Goal: Transaction & Acquisition: Purchase product/service

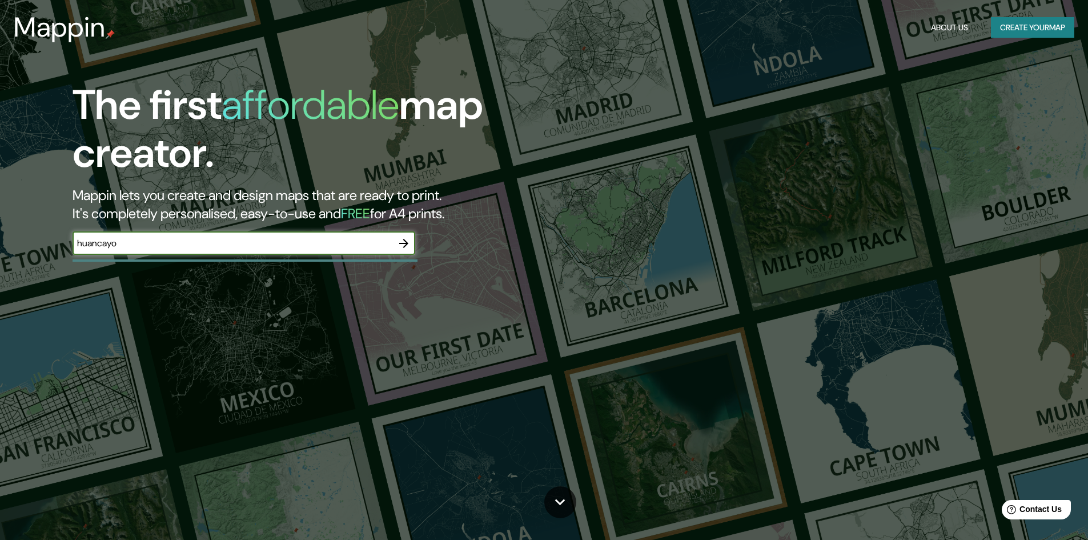
type input "huancayo"
click at [408, 244] on icon "button" at bounding box center [403, 243] width 9 height 9
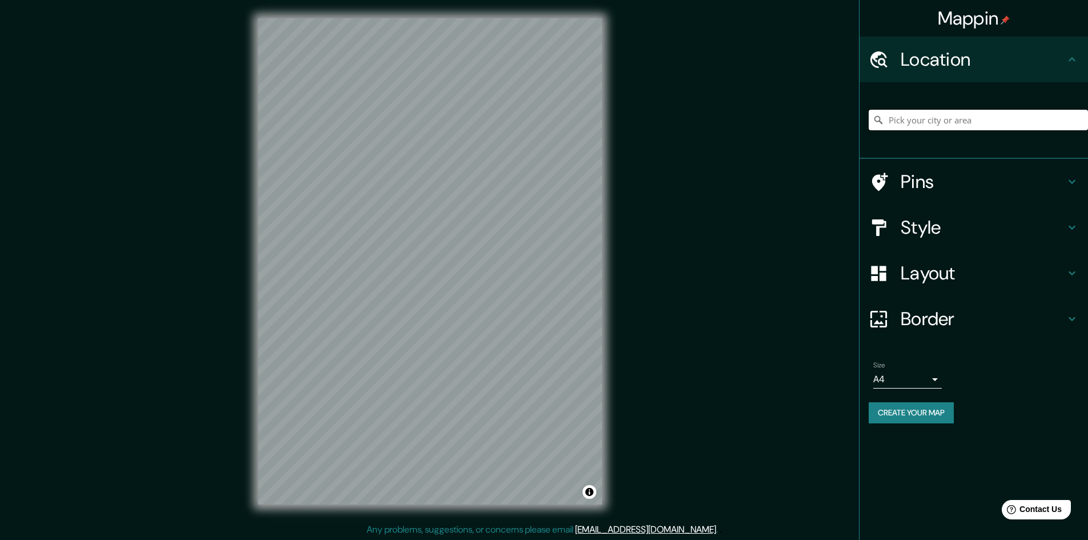
click at [923, 123] on input "Pick your city or area" at bounding box center [978, 120] width 219 height 21
click at [986, 119] on input "Huancayo, Departamento de Junín, Perú" at bounding box center [978, 120] width 219 height 21
drag, startPoint x: 1050, startPoint y: 117, endPoint x: 932, endPoint y: 122, distance: 117.1
click at [932, 122] on input "Huancayo, Departamento de Junín, Perú" at bounding box center [978, 120] width 219 height 21
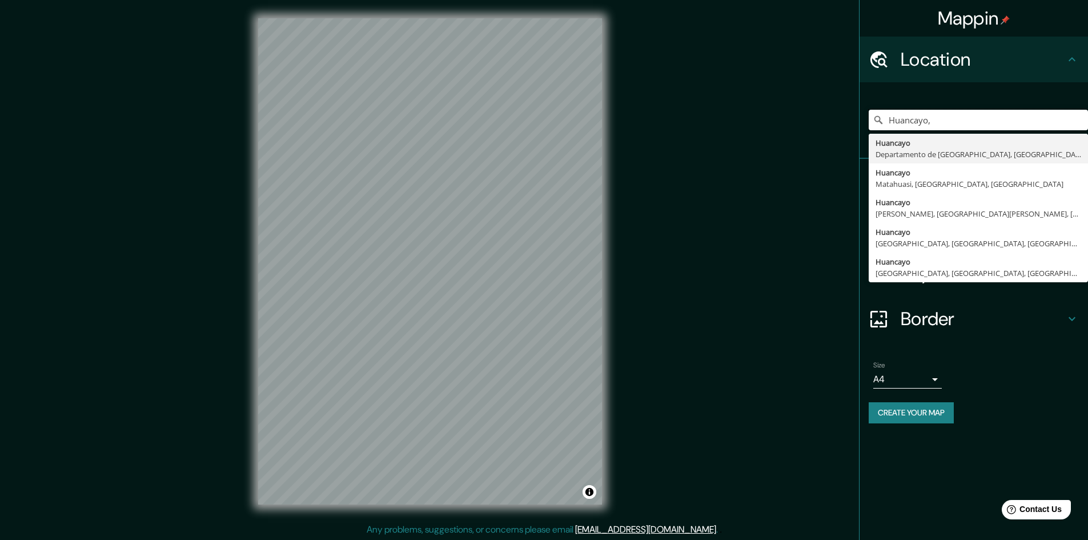
type input "Huancayo,"
click at [668, 205] on div "Mappin Location Huancayo, Huancayo Departamento de Junín, Perú Huancayo Matahua…" at bounding box center [544, 270] width 1088 height 541
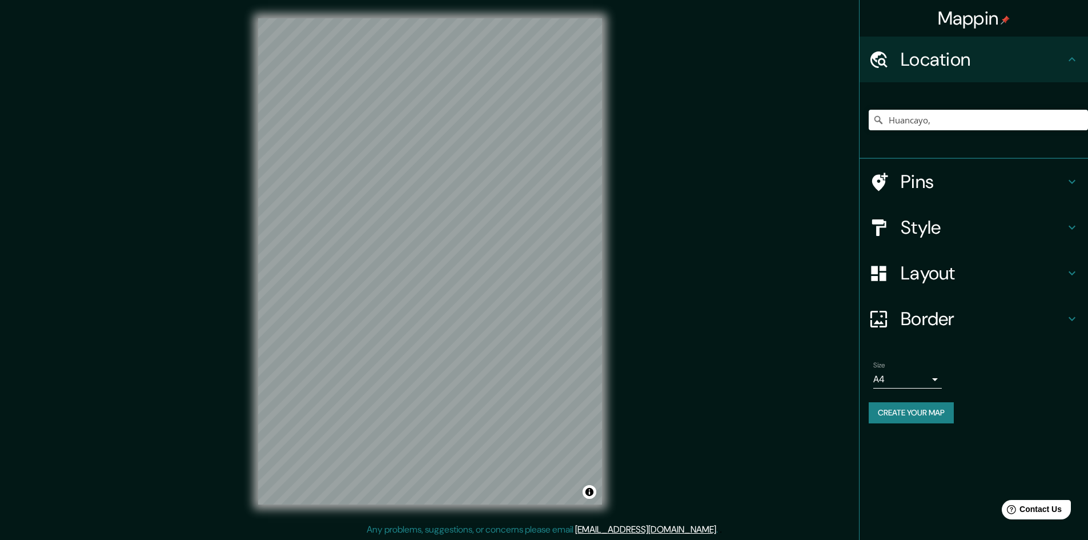
click at [1058, 227] on h4 "Style" at bounding box center [982, 227] width 164 height 23
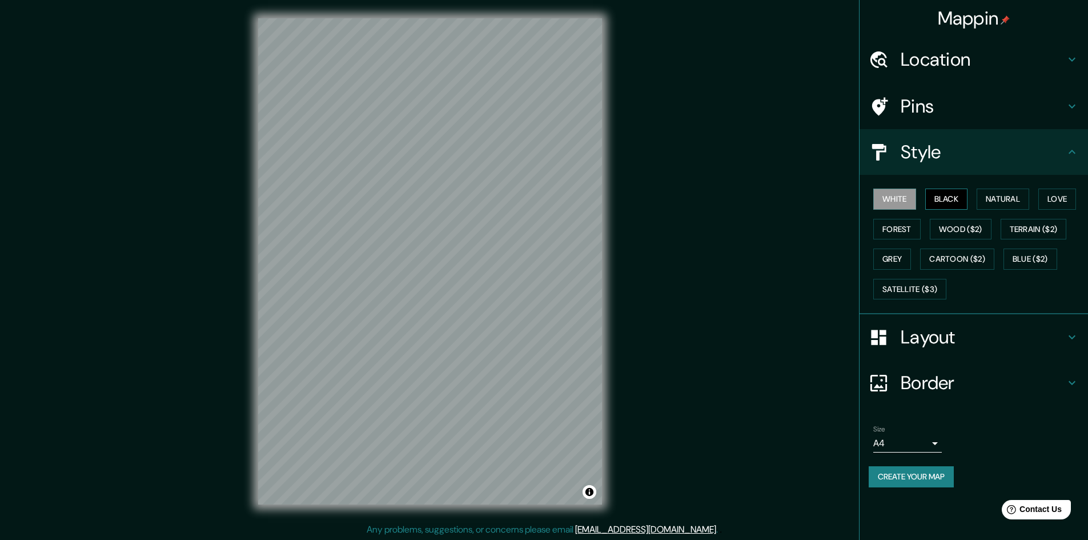
click at [964, 201] on button "Black" at bounding box center [946, 198] width 43 height 21
click at [1005, 200] on button "Natural" at bounding box center [1002, 198] width 53 height 21
click at [1070, 204] on button "Love" at bounding box center [1057, 198] width 38 height 21
click at [1009, 203] on button "Natural" at bounding box center [1002, 198] width 53 height 21
click at [907, 232] on button "Forest" at bounding box center [896, 229] width 47 height 21
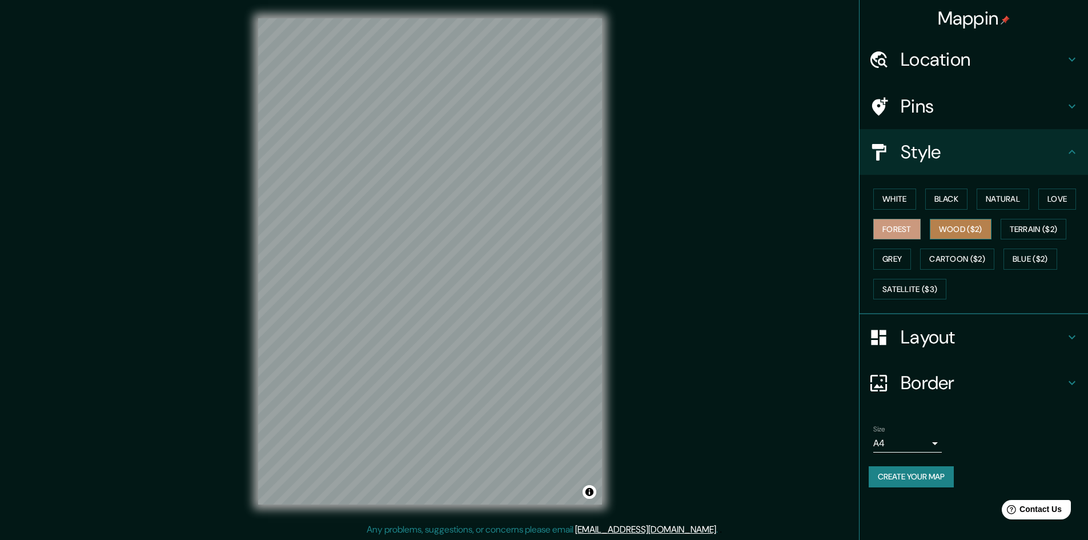
click at [935, 228] on button "Wood ($2)" at bounding box center [961, 229] width 62 height 21
click at [1036, 235] on button "Terrain ($2)" at bounding box center [1033, 229] width 66 height 21
click at [890, 265] on button "Grey" at bounding box center [892, 258] width 38 height 21
click at [953, 263] on button "Cartoon ($2)" at bounding box center [957, 258] width 74 height 21
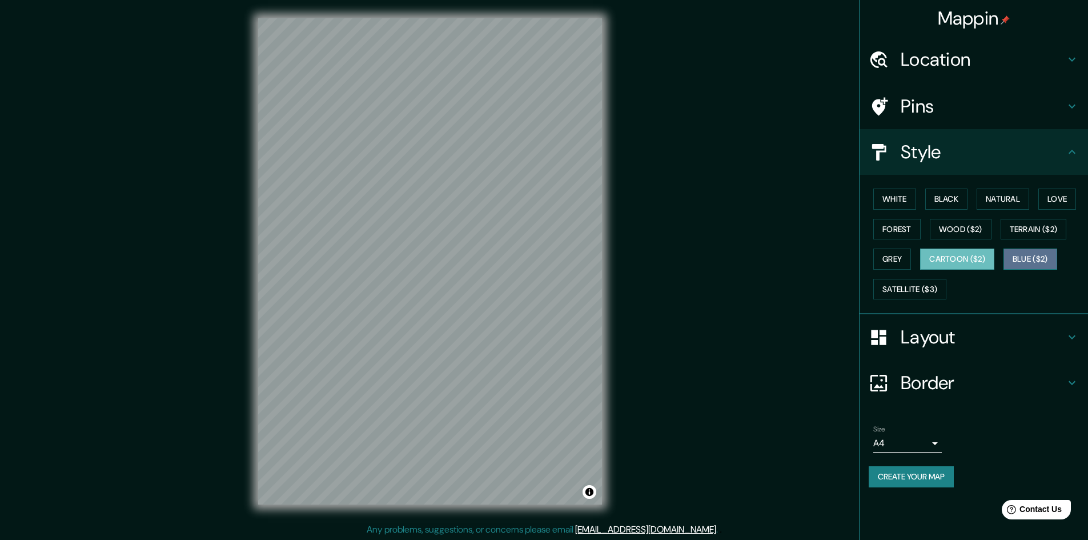
click at [1032, 262] on button "Blue ($2)" at bounding box center [1030, 258] width 54 height 21
click at [929, 283] on button "Satellite ($3)" at bounding box center [909, 289] width 73 height 21
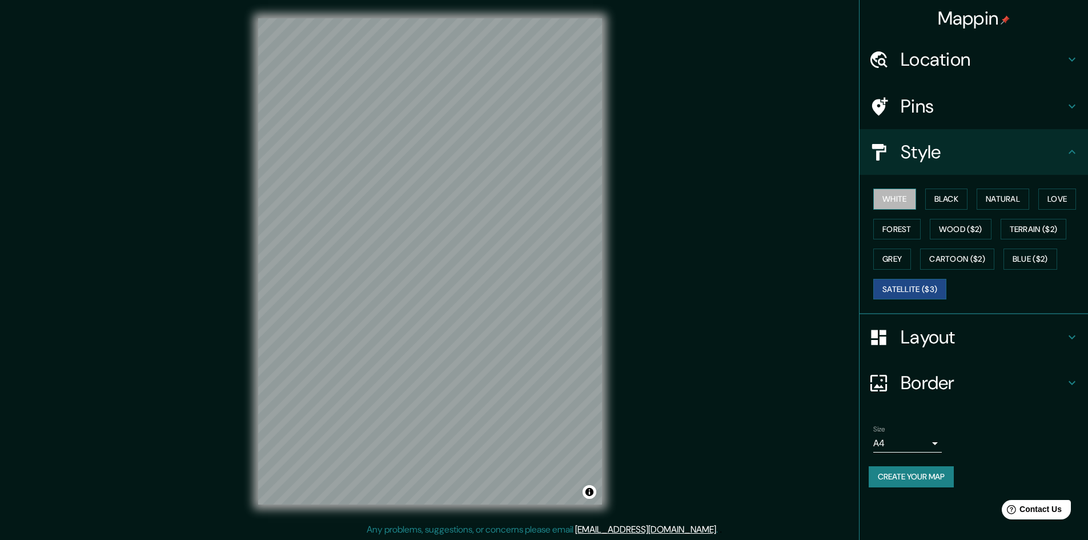
click at [904, 203] on button "White" at bounding box center [894, 198] width 43 height 21
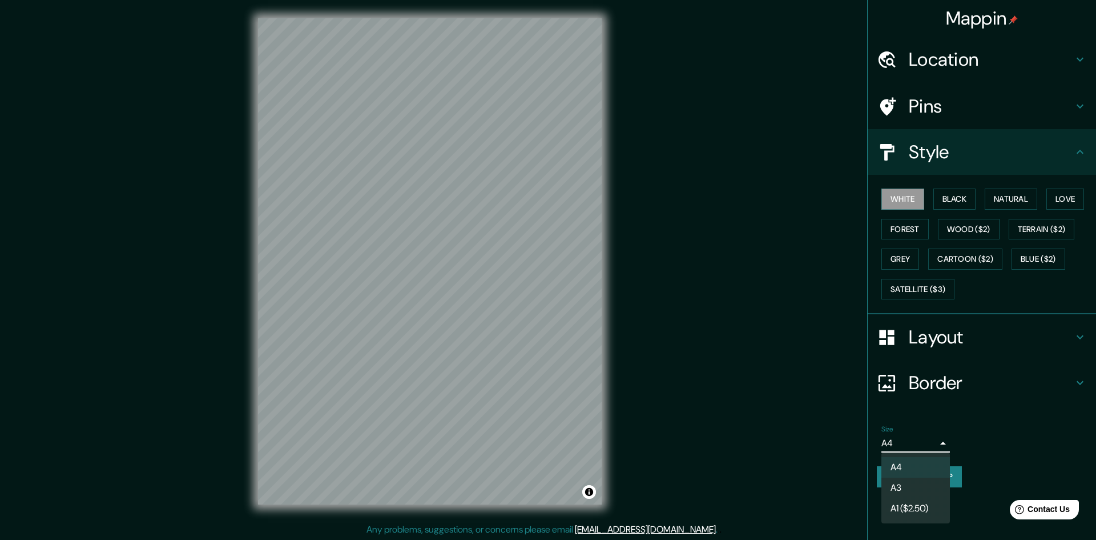
click at [928, 449] on body "Mappin Location Huancayo, Huancayo Departamento de Junín, Perú Huancayo Matahua…" at bounding box center [548, 270] width 1096 height 540
click at [943, 445] on div at bounding box center [548, 270] width 1096 height 540
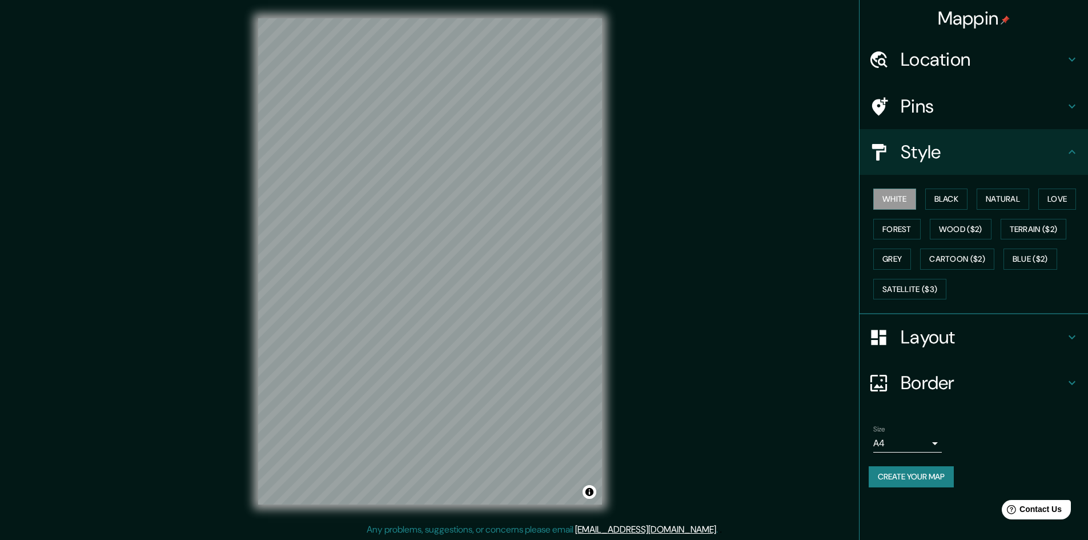
click at [920, 478] on button "Create your map" at bounding box center [911, 476] width 85 height 21
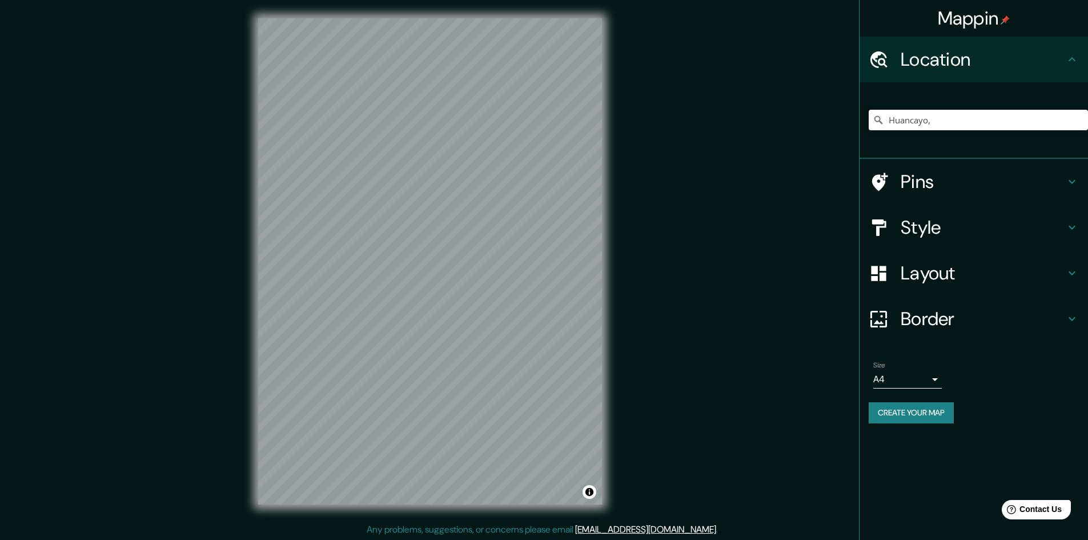
click at [894, 119] on input "Huancayo," at bounding box center [978, 120] width 219 height 21
click at [964, 119] on input "Huancayo," at bounding box center [978, 120] width 219 height 21
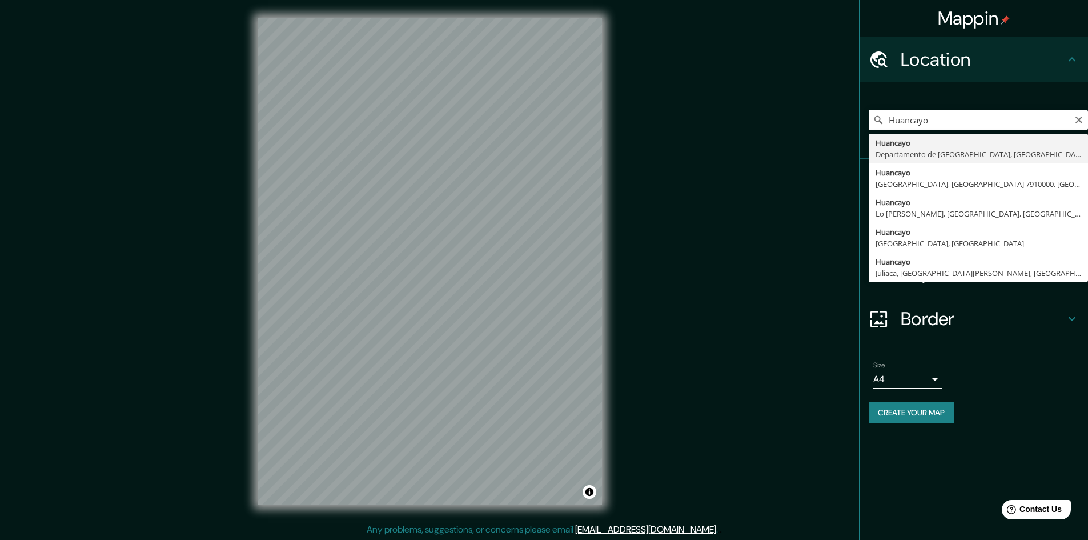
type input "Huancayo, Departamento de Junín, Perú"
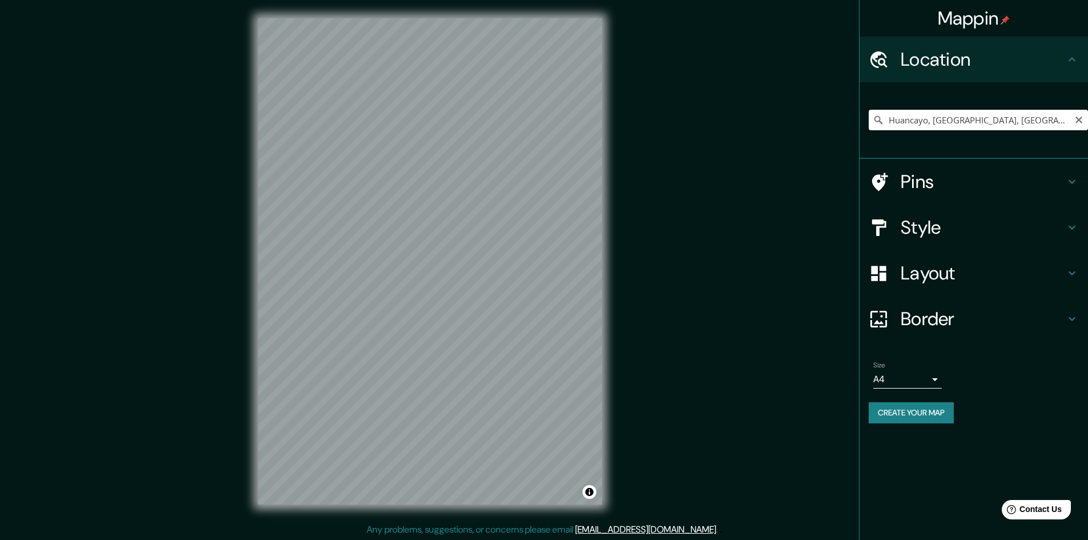
click at [944, 124] on input "Huancayo, Departamento de Junín, Perú" at bounding box center [978, 120] width 219 height 21
click at [1060, 263] on h4 "Layout" at bounding box center [982, 273] width 164 height 23
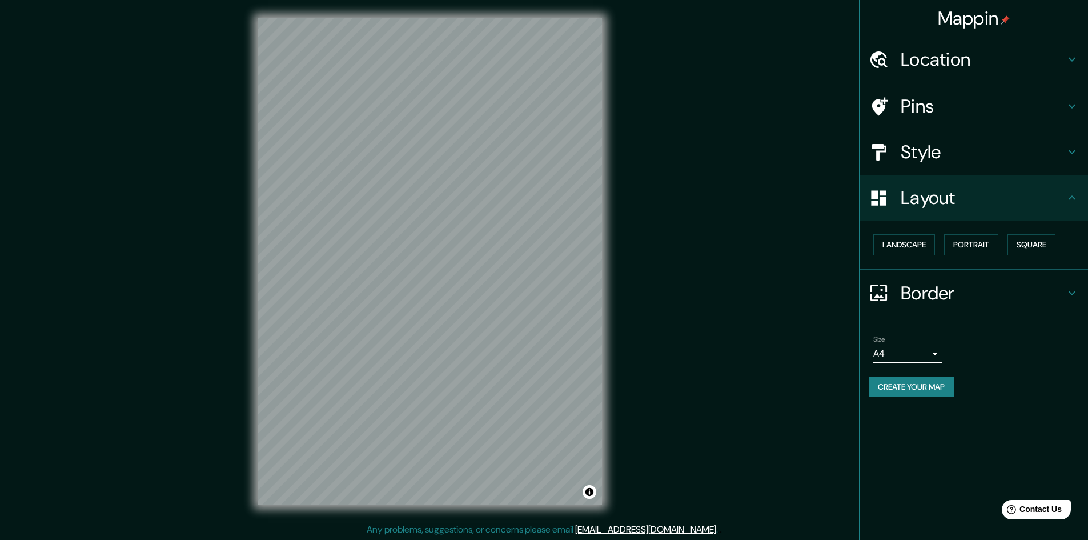
drag, startPoint x: 1064, startPoint y: 166, endPoint x: 1067, endPoint y: 160, distance: 6.9
click at [1067, 160] on div "Style" at bounding box center [973, 152] width 228 height 46
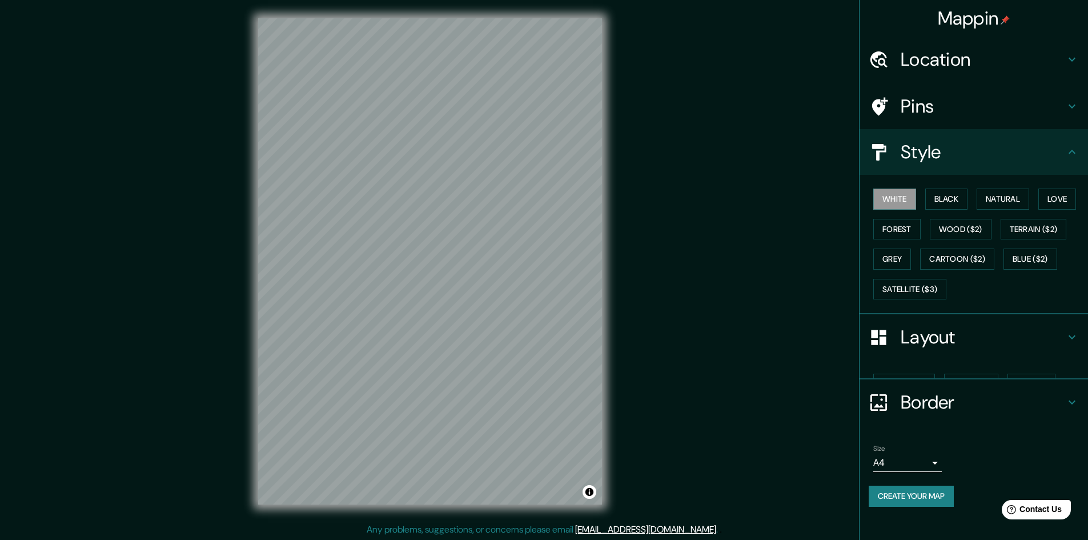
click at [1069, 153] on icon at bounding box center [1071, 152] width 7 height 4
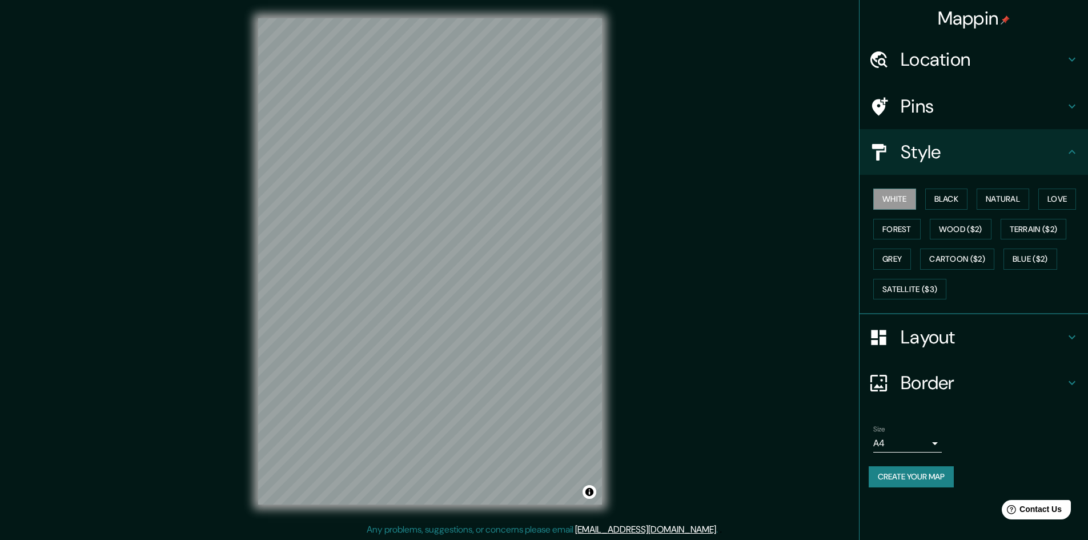
click at [1069, 153] on icon at bounding box center [1071, 152] width 7 height 4
click at [919, 290] on button "Satellite ($3)" at bounding box center [909, 289] width 73 height 21
click at [1011, 298] on div "White Black Natural Love Forest Wood ($2) Terrain ($2) Grey Cartoon ($2) Blue (…" at bounding box center [978, 244] width 219 height 120
click at [891, 199] on button "White" at bounding box center [894, 198] width 43 height 21
click at [904, 290] on button "Satellite ($3)" at bounding box center [909, 289] width 73 height 21
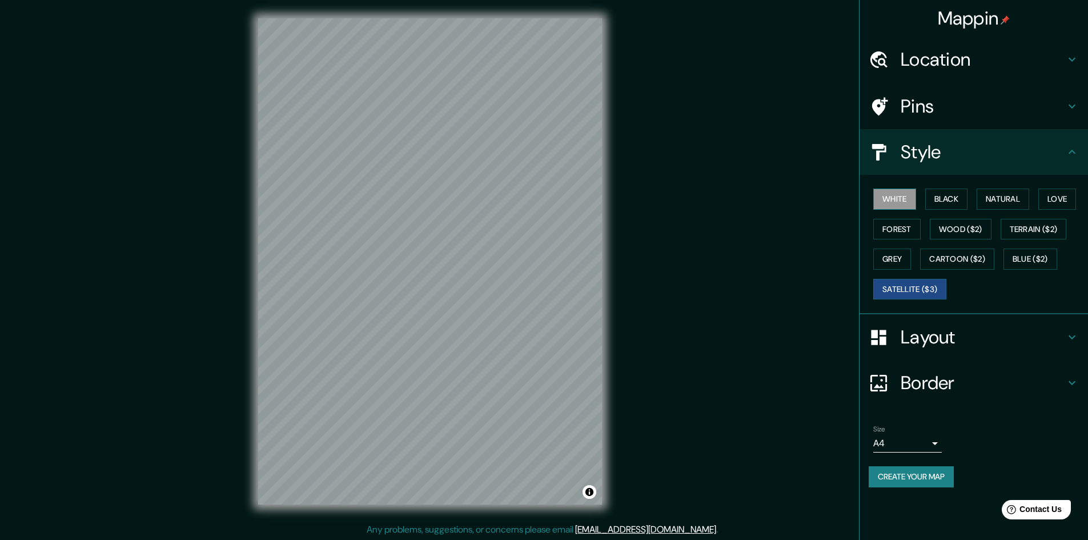
click at [899, 195] on button "White" at bounding box center [894, 198] width 43 height 21
click at [930, 475] on button "Create your map" at bounding box center [911, 476] width 85 height 21
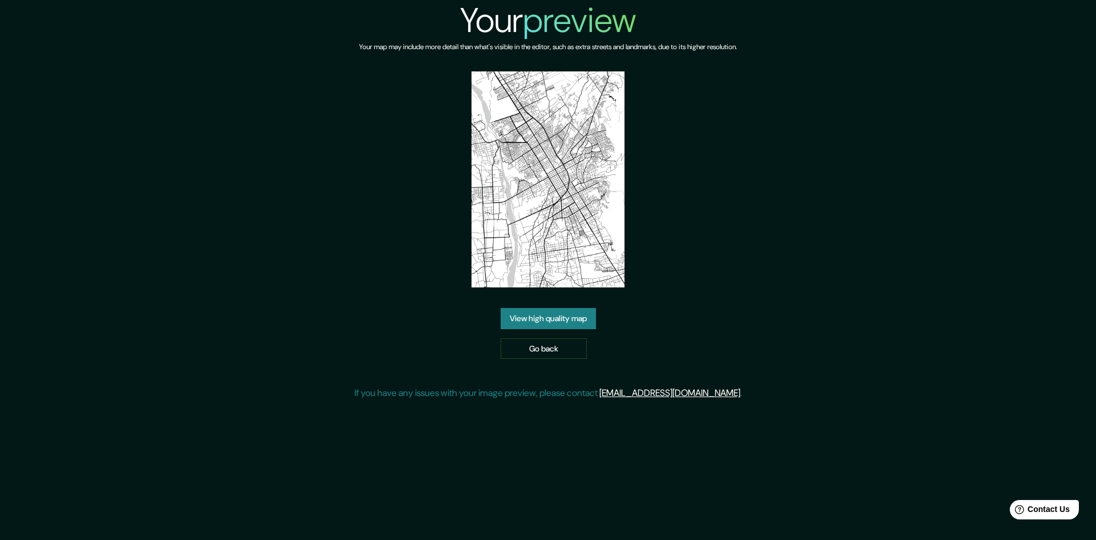
click at [548, 221] on img at bounding box center [548, 179] width 153 height 216
click at [596, 155] on img at bounding box center [548, 179] width 153 height 216
click at [584, 313] on link "View high quality map" at bounding box center [548, 318] width 95 height 21
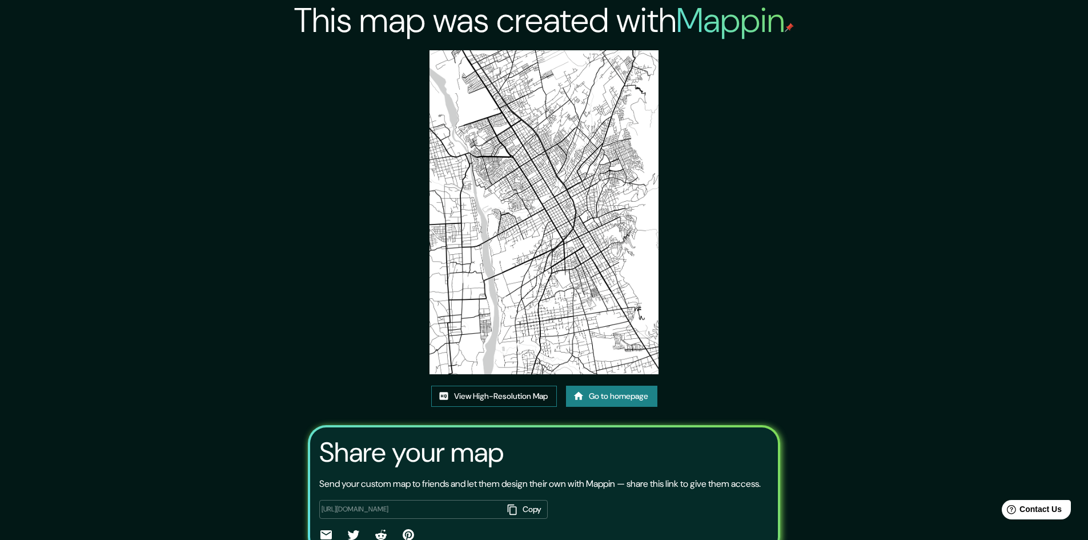
click at [544, 389] on link "View High-Resolution Map" at bounding box center [494, 395] width 126 height 21
click at [596, 391] on link "Go to homepage" at bounding box center [611, 395] width 91 height 21
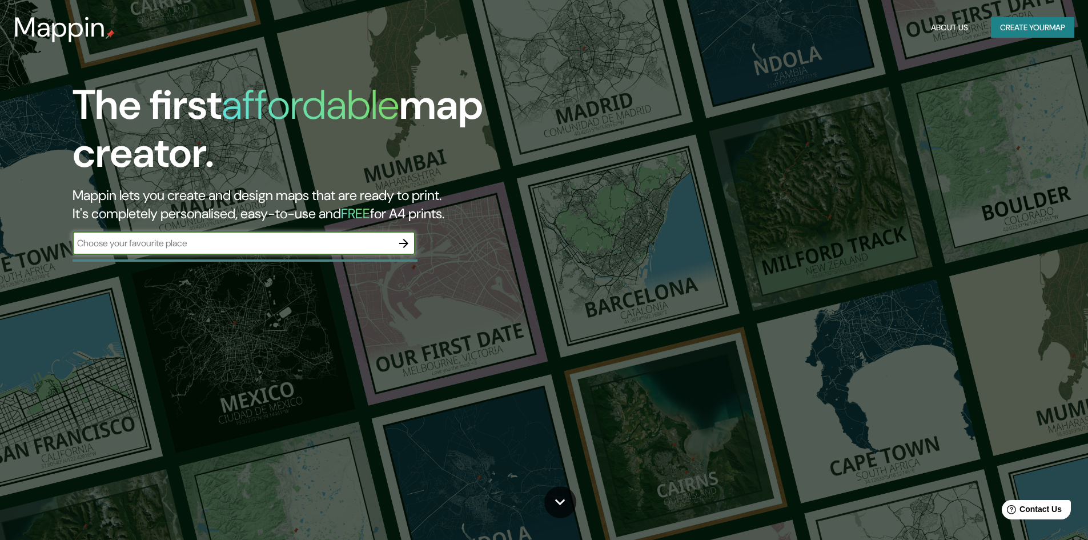
click at [307, 254] on div "​" at bounding box center [244, 243] width 343 height 23
click at [312, 249] on input "text" at bounding box center [233, 242] width 320 height 13
click at [410, 251] on button "button" at bounding box center [403, 243] width 23 height 23
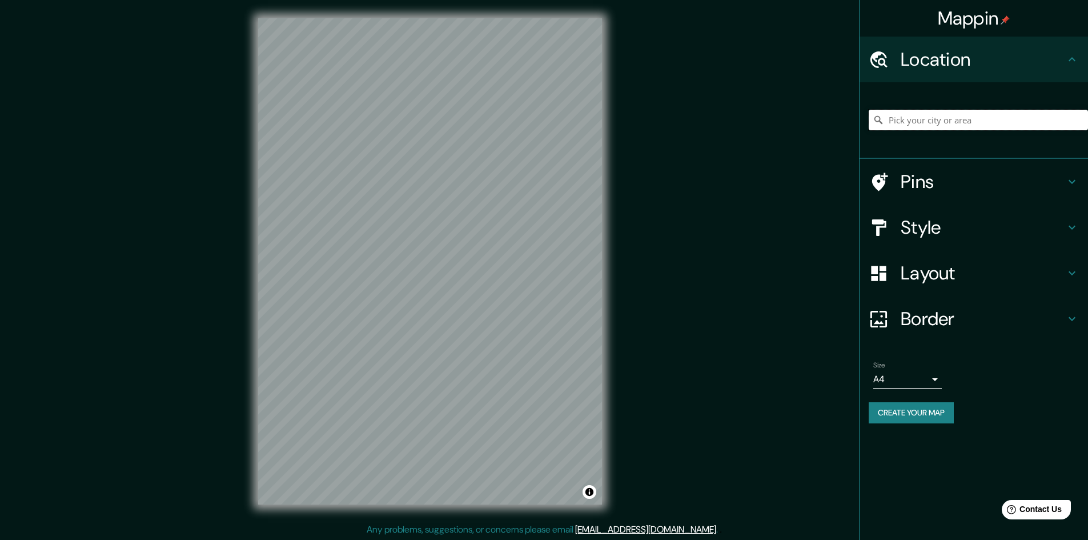
click at [1013, 125] on input "Pick your city or area" at bounding box center [978, 120] width 219 height 21
type input "Huancayo, Departamento de Junín, Perú"
click at [1000, 279] on h4 "Layout" at bounding box center [982, 273] width 164 height 23
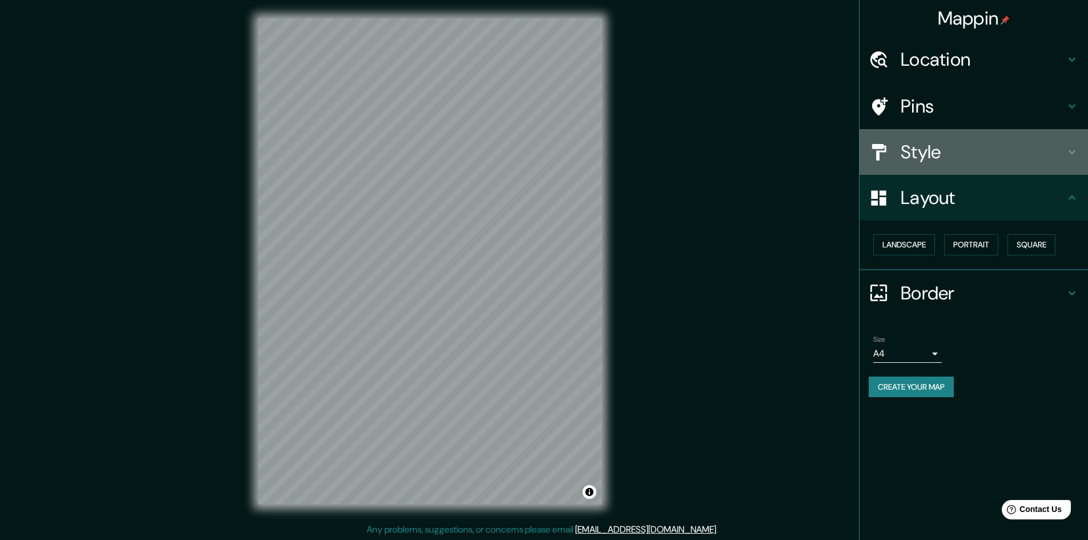
click at [976, 151] on h4 "Style" at bounding box center [982, 151] width 164 height 23
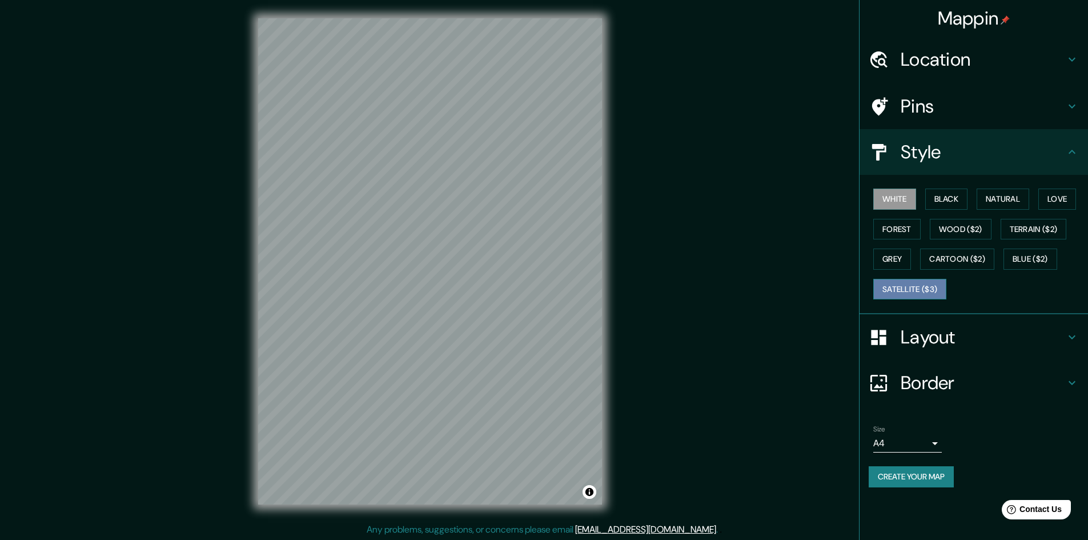
click at [927, 287] on button "Satellite ($3)" at bounding box center [909, 289] width 73 height 21
click at [889, 190] on button "White" at bounding box center [894, 198] width 43 height 21
click at [943, 484] on button "Create your map" at bounding box center [911, 476] width 85 height 21
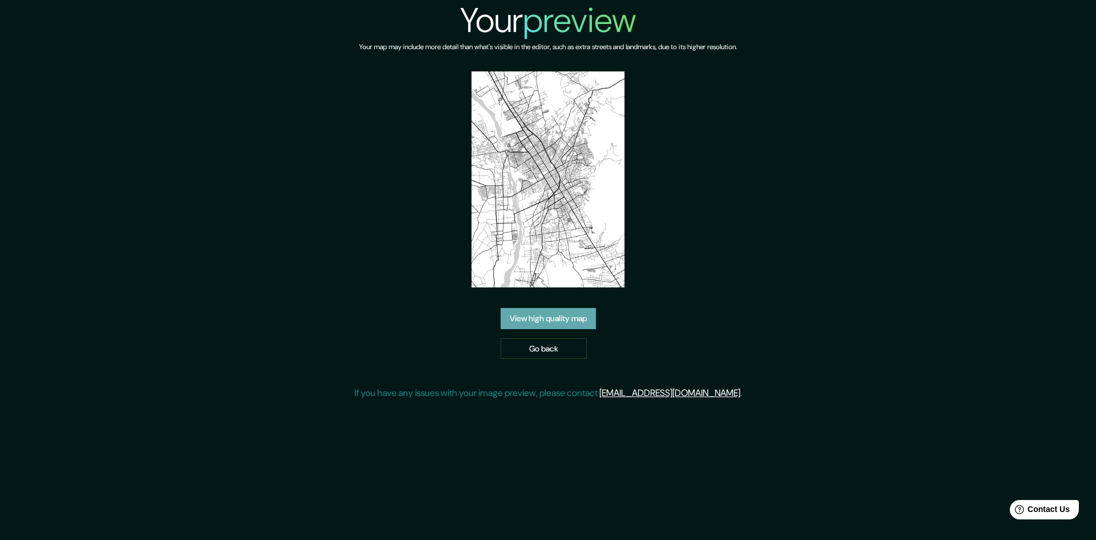
click at [576, 320] on link "View high quality map" at bounding box center [548, 318] width 95 height 21
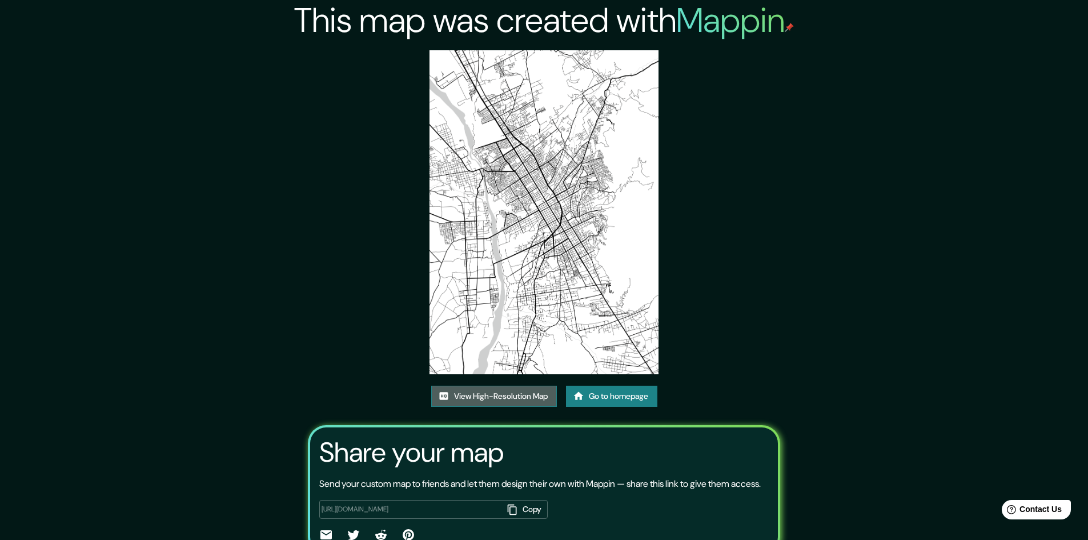
click at [521, 390] on link "View High-Resolution Map" at bounding box center [494, 395] width 126 height 21
